Goal: Task Accomplishment & Management: Complete application form

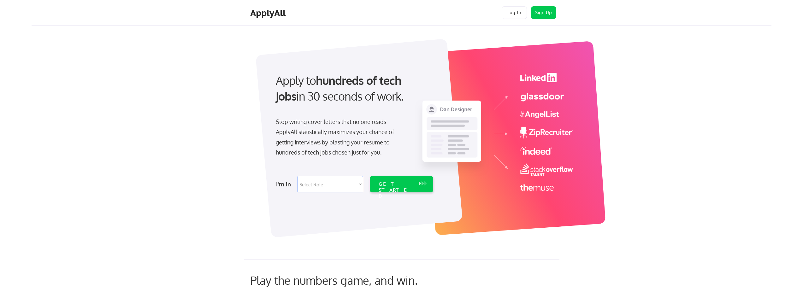
click at [524, 15] on button "Log In" at bounding box center [514, 12] width 25 height 13
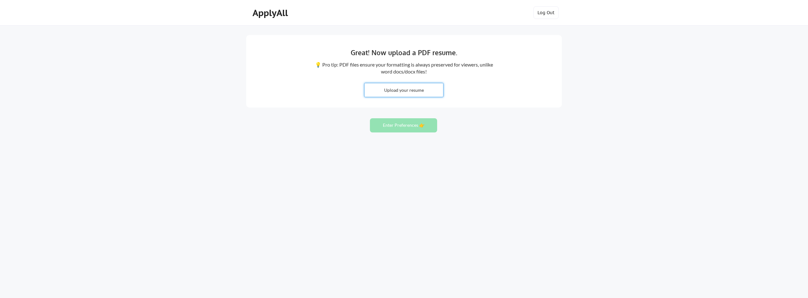
click at [393, 95] on input "file" at bounding box center [403, 90] width 79 height 14
type input "C:\fakepath\Bhukhan_Pinal_CatMang_032525.docx"
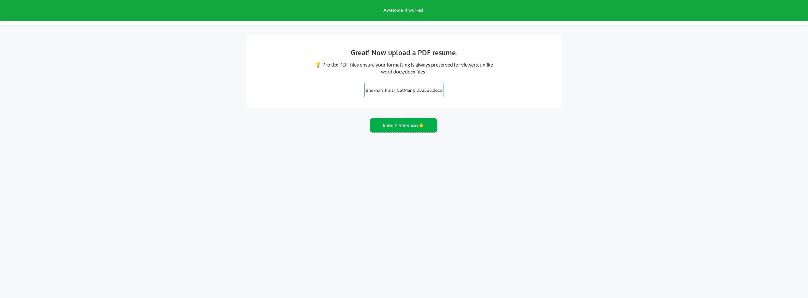
click at [403, 123] on button "Enter Preferences 👉" at bounding box center [403, 125] width 67 height 14
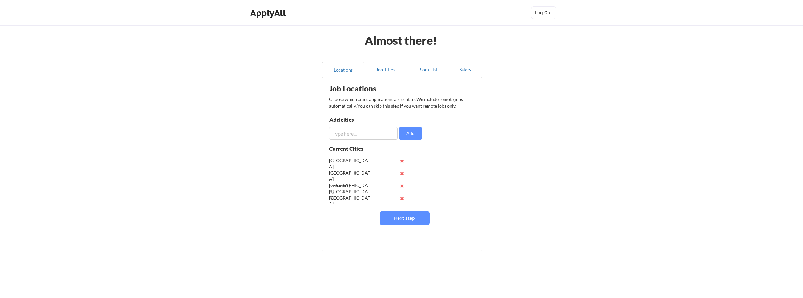
click at [409, 168] on div "Current Cities Dublin, CA Pleasanton, CA Livermore, CA San Ramon, CA San Franci…" at bounding box center [375, 177] width 92 height 63
click at [405, 215] on button "Next step" at bounding box center [405, 218] width 50 height 14
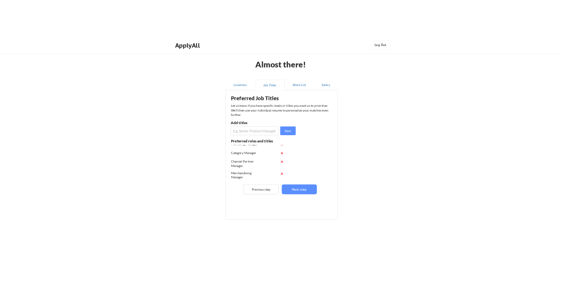
scroll to position [8, 0]
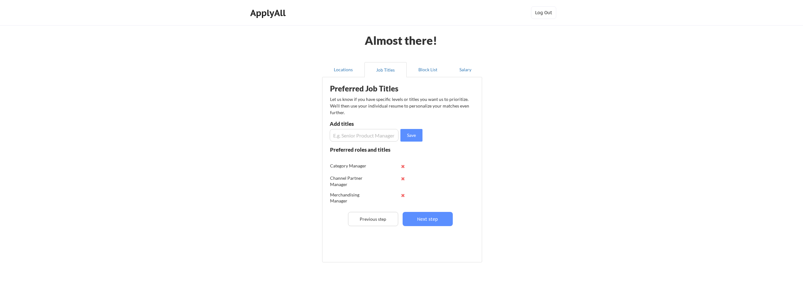
click at [385, 144] on div "Preferred Job Titles Let us know if you have specific levels or titles you want…" at bounding box center [404, 168] width 156 height 176
click at [383, 136] on input "input" at bounding box center [364, 135] width 69 height 13
click at [562, 120] on div "Almost there! Locations Job Titles Block List Salary Preferred Job Titles Let u…" at bounding box center [401, 160] width 803 height 320
click at [352, 135] on input "input" at bounding box center [364, 135] width 69 height 13
type input "marketing assistant"
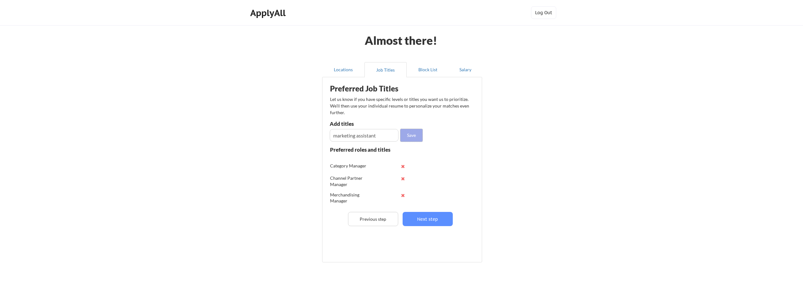
click at [403, 137] on button "Save" at bounding box center [411, 135] width 22 height 13
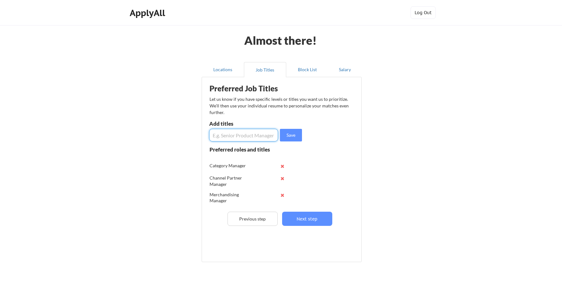
click at [230, 133] on input "input" at bounding box center [243, 135] width 69 height 13
type input "buyer"
click at [297, 135] on button "Save" at bounding box center [291, 135] width 22 height 13
click at [258, 135] on input "input" at bounding box center [243, 135] width 69 height 13
type input "Associate buyer"
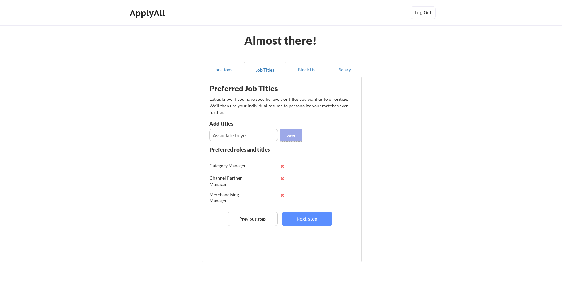
click at [295, 133] on button "Save" at bounding box center [291, 135] width 22 height 13
click at [220, 139] on input "input" at bounding box center [243, 135] width 69 height 13
type input "Associate Brand Manger"
click at [284, 132] on button "Save" at bounding box center [291, 135] width 22 height 13
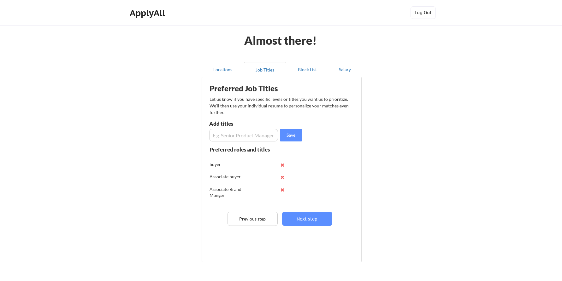
scroll to position [75, 0]
click at [251, 135] on input "input" at bounding box center [243, 135] width 69 height 13
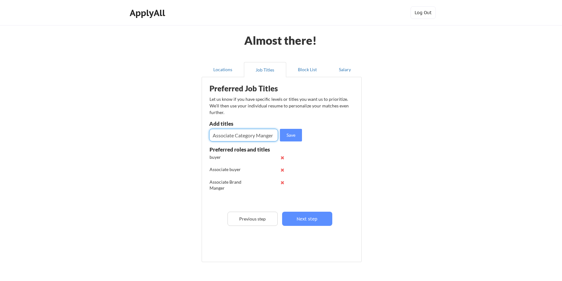
click at [293, 144] on div "Preferred Job Titles Let us know if you have specific levels or titles you want…" at bounding box center [283, 168] width 156 height 176
drag, startPoint x: 292, startPoint y: 135, endPoint x: 271, endPoint y: 136, distance: 20.8
click at [271, 136] on div "Save" at bounding box center [256, 135] width 94 height 13
click at [267, 136] on input "input" at bounding box center [243, 135] width 69 height 13
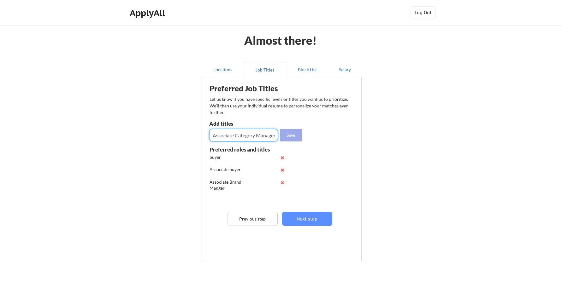
type input "Associate Category Manager"
click at [293, 133] on button "Save" at bounding box center [291, 135] width 22 height 13
click at [269, 134] on input "input" at bounding box center [243, 135] width 69 height 13
type input "Merchandiser"
click at [305, 135] on div "Preferred Job Titles Let us know if you have specific levels or titles you want…" at bounding box center [283, 168] width 156 height 176
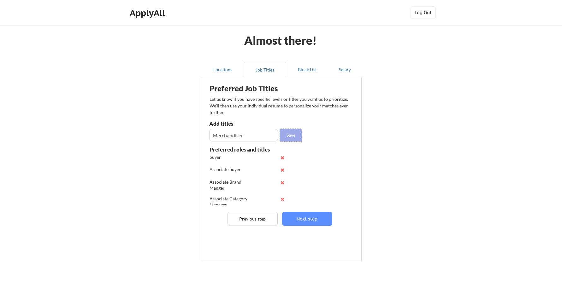
click at [297, 134] on button "Save" at bounding box center [291, 135] width 22 height 13
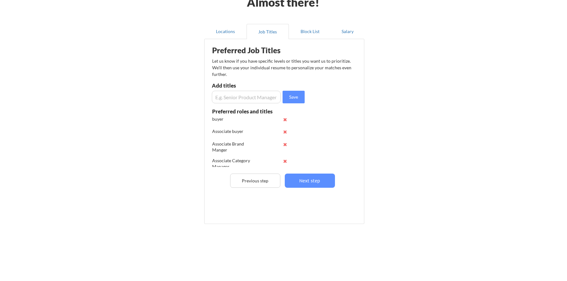
scroll to position [39, 0]
click at [306, 176] on button "Next step" at bounding box center [307, 180] width 50 height 14
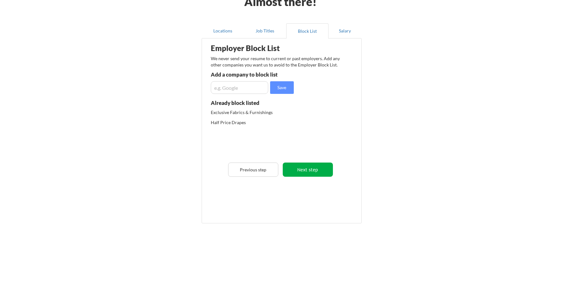
click at [302, 170] on button "Next step" at bounding box center [308, 170] width 50 height 14
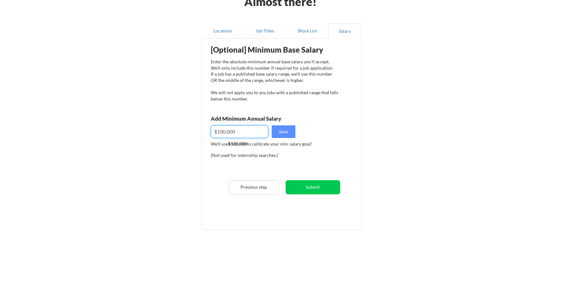
drag, startPoint x: 225, startPoint y: 132, endPoint x: 247, endPoint y: 132, distance: 22.7
click at [220, 132] on input "input" at bounding box center [239, 132] width 57 height 13
click at [314, 186] on button "Submit" at bounding box center [313, 188] width 55 height 14
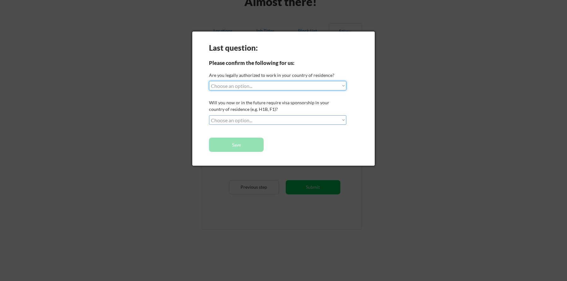
click at [291, 90] on select "Choose an option... Yes, I am a US Citizen Yes, I am a Canadian Citizen Yes, I …" at bounding box center [277, 85] width 137 height 9
select select ""yes__i_am_a_us_citizen""
click at [209, 81] on select "Choose an option... Yes, I am a US Citizen Yes, I am a Canadian Citizen Yes, I …" at bounding box center [277, 85] width 137 height 9
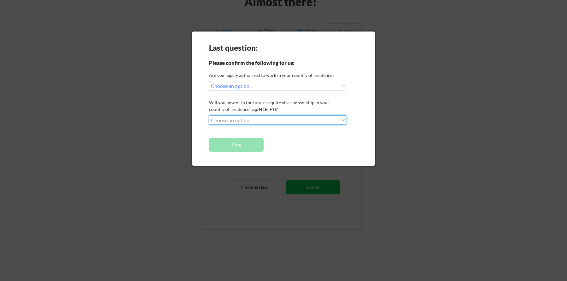
click at [271, 119] on select "Choose an option... No, I will not need sponsorship Yes, I will need sponsorship" at bounding box center [277, 119] width 137 height 9
select select ""no__i_will_not_need_sponsorship""
click at [209, 115] on select "Choose an option... No, I will not need sponsorship Yes, I will need sponsorship" at bounding box center [277, 119] width 137 height 9
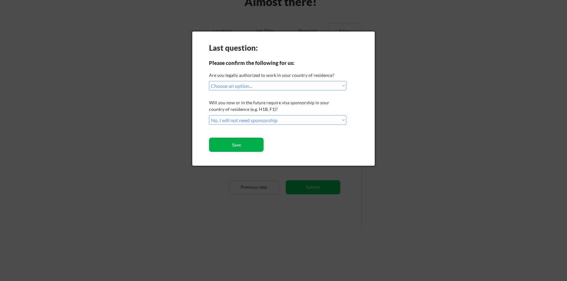
click at [250, 146] on button "Save" at bounding box center [236, 145] width 55 height 14
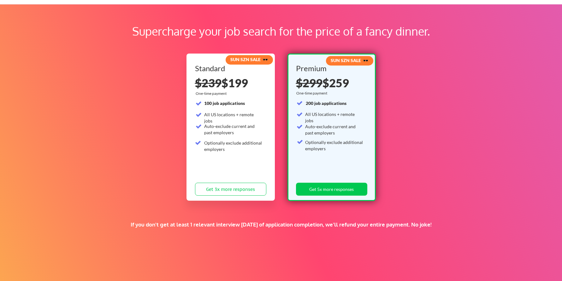
scroll to position [32, 0]
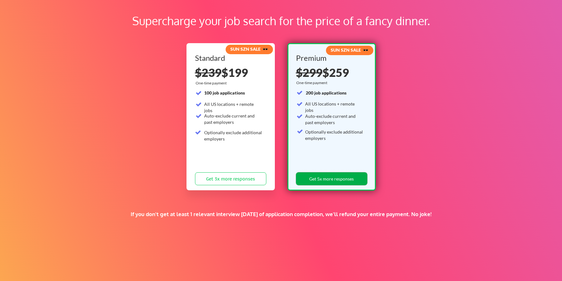
click at [306, 181] on button "Get 5x more responses" at bounding box center [331, 179] width 71 height 13
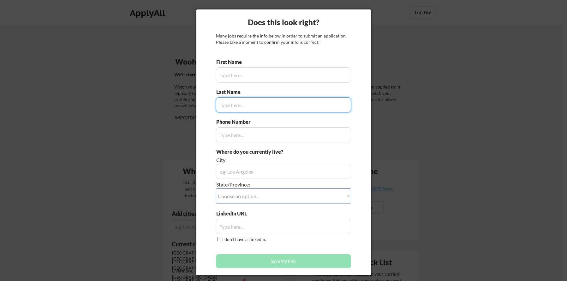
type input "Pinal"
type input "[PHONE_NUMBER]"
type input "[GEOGRAPHIC_DATA], [GEOGRAPHIC_DATA]"
type input "Bhukhan"
click at [238, 75] on input "input" at bounding box center [283, 75] width 135 height 15
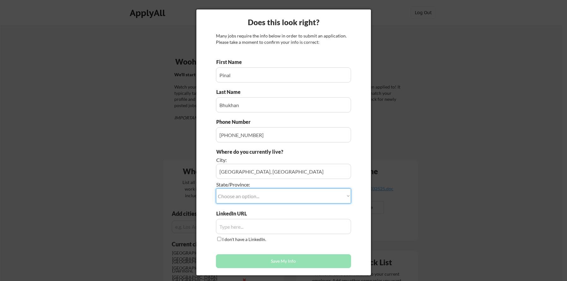
click at [276, 192] on select "Choose an option... Other/Not Applicable [US_STATE] [US_STATE] [GEOGRAPHIC_DATA…" at bounding box center [283, 196] width 135 height 15
select select ""[US_STATE]""
click at [216, 189] on select "Choose an option... Other/Not Applicable [US_STATE] [US_STATE] [GEOGRAPHIC_DATA…" at bounding box center [283, 196] width 135 height 15
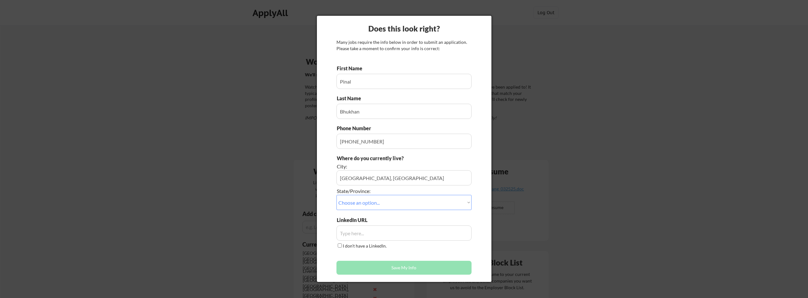
click at [374, 228] on input "input" at bounding box center [403, 233] width 135 height 15
paste input "[URL][DOMAIN_NAME]"
type input "[URL][DOMAIN_NAME]"
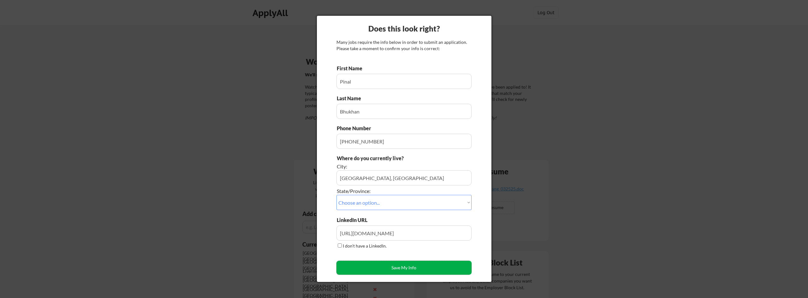
click at [390, 267] on button "Save My Info" at bounding box center [403, 268] width 135 height 14
type input "[GEOGRAPHIC_DATA], [GEOGRAPHIC_DATA], [US_STATE]"
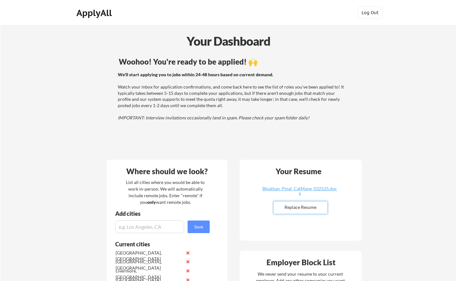
click at [307, 210] on input "file" at bounding box center [300, 208] width 53 height 12
type input "C:\fakepath\Bhukhan_Pinal_CatMang_032525.docx"
click at [311, 192] on div "Bhukhan_Pinal_CatMang_032525.docx" at bounding box center [299, 191] width 75 height 9
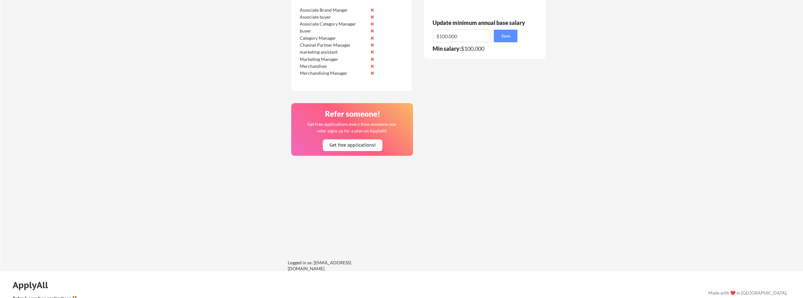
scroll to position [473, 0]
